Goal: Book appointment/travel/reservation

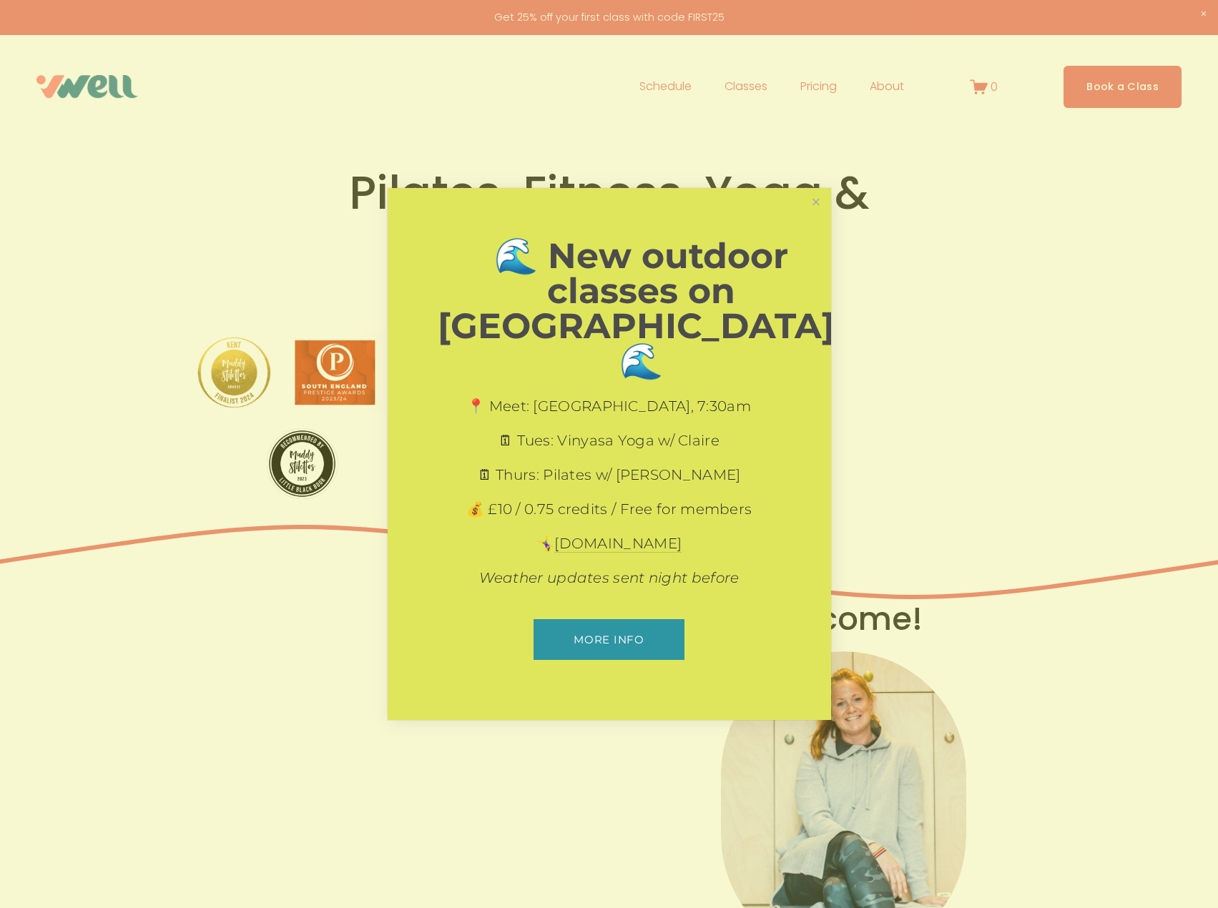
click at [638, 465] on p "🗓 Thurs: Pilates w/ [PERSON_NAME]" at bounding box center [609, 475] width 343 height 20
click at [754, 396] on p "📍 Meet: [GEOGRAPHIC_DATA], 7:30am" at bounding box center [609, 406] width 343 height 20
click at [820, 215] on link "Close" at bounding box center [815, 202] width 25 height 25
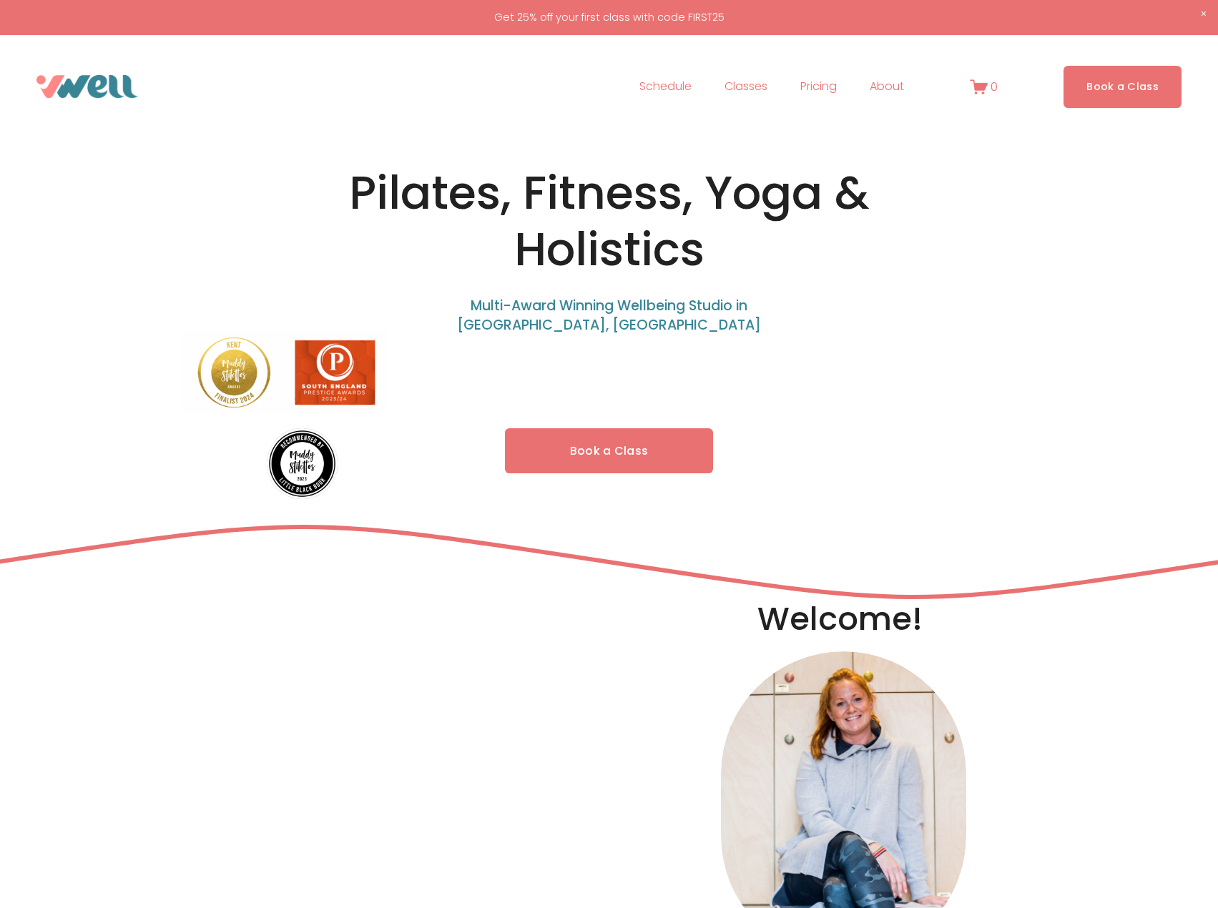
click at [645, 450] on link "Book a Class" at bounding box center [609, 450] width 209 height 45
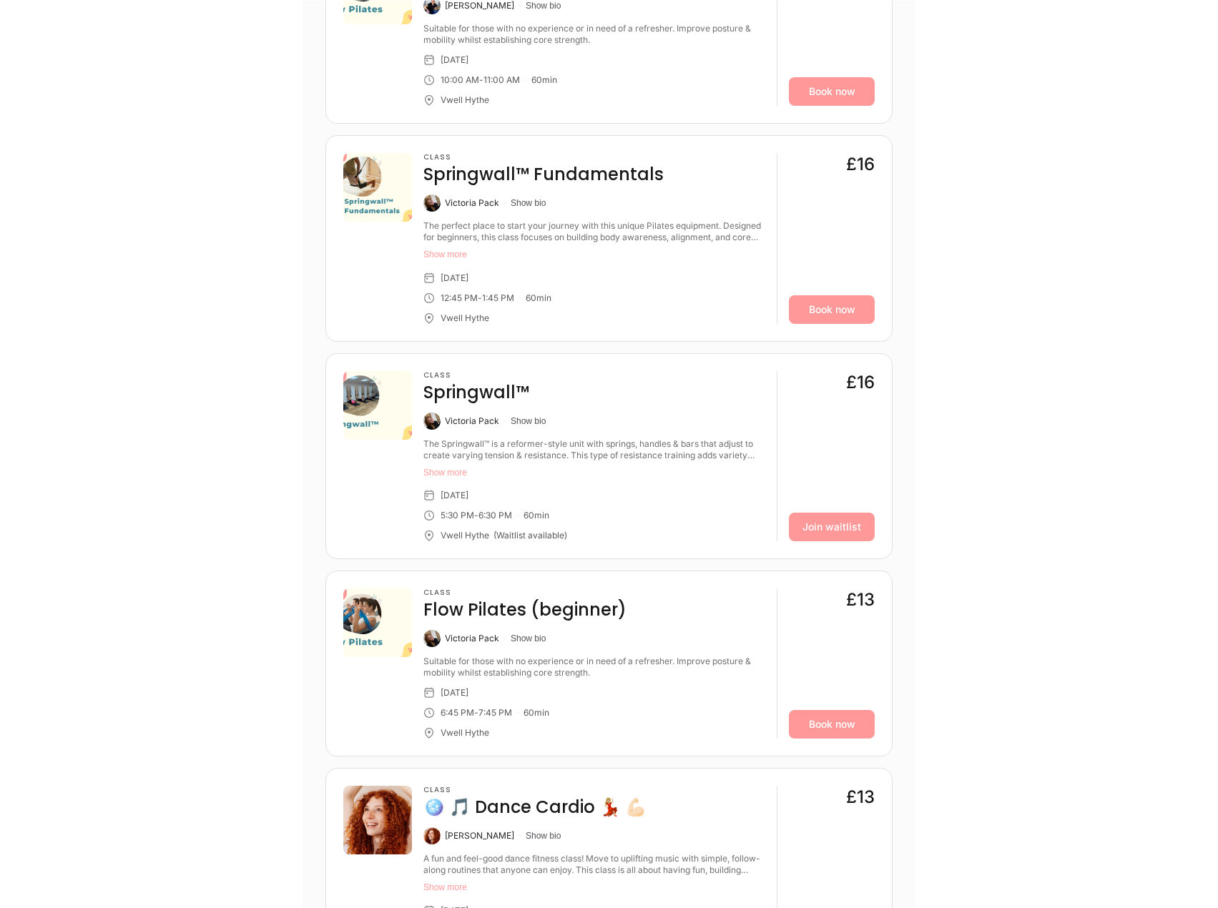
scroll to position [2789, 0]
